Goal: Task Accomplishment & Management: Manage account settings

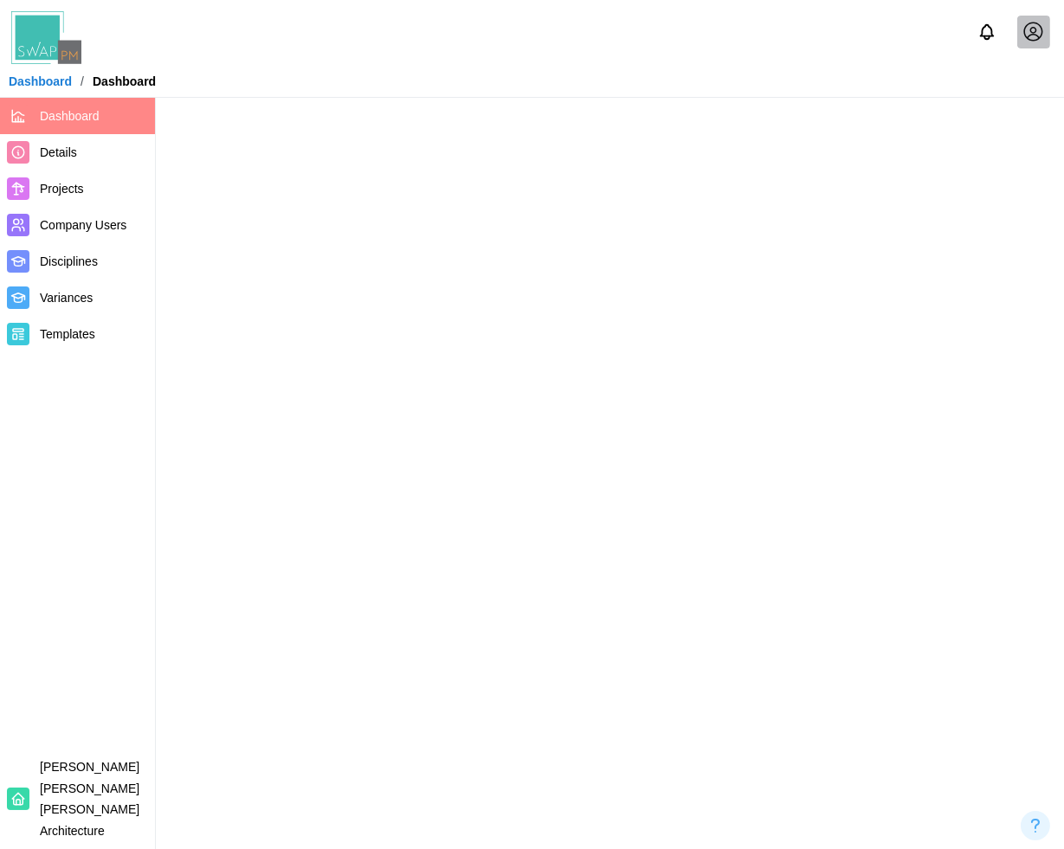
click at [80, 191] on span "Projects" at bounding box center [62, 189] width 44 height 14
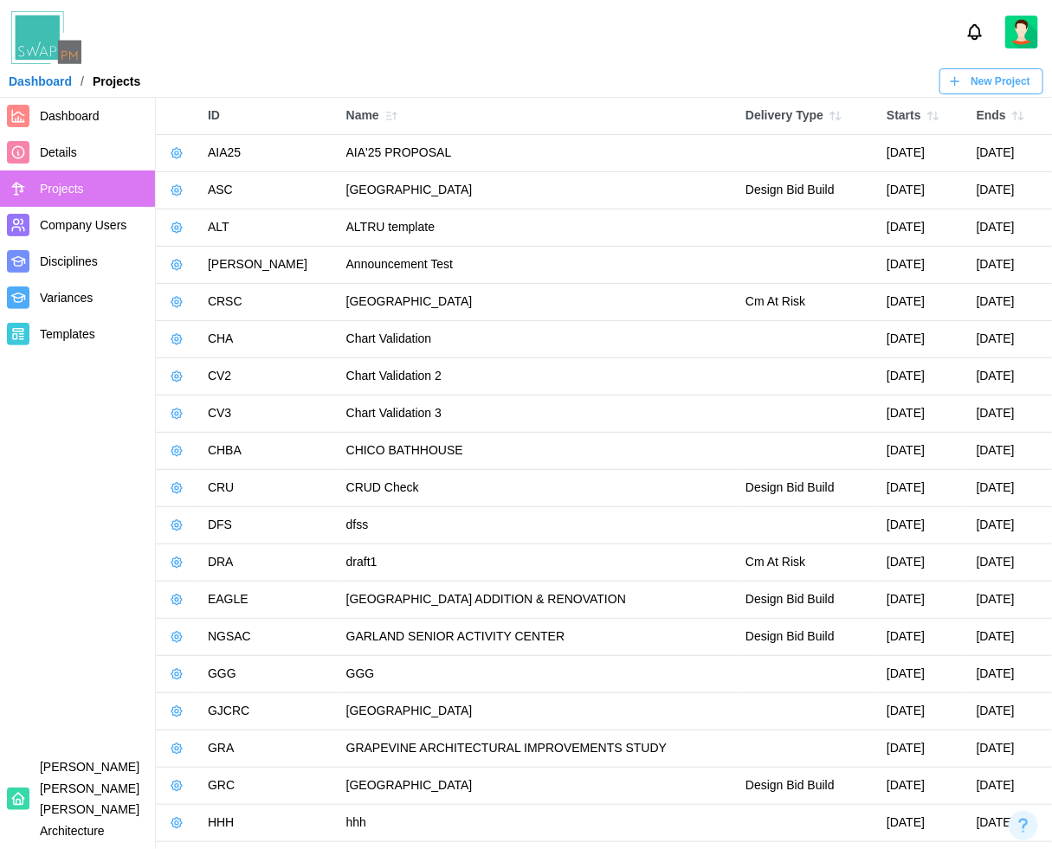
click at [178, 150] on icon "button" at bounding box center [177, 153] width 14 height 14
